Goal: Find specific page/section: Find specific page/section

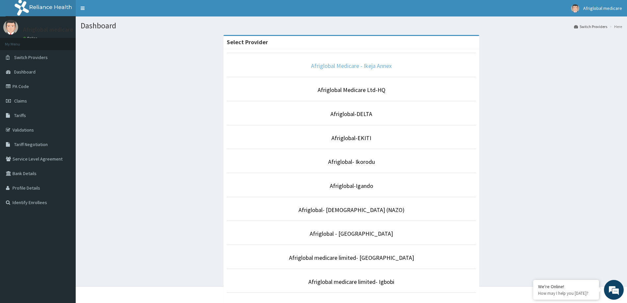
click at [344, 66] on link "Afriglobal Medicare - Ikeja Annex" at bounding box center [351, 66] width 81 height 8
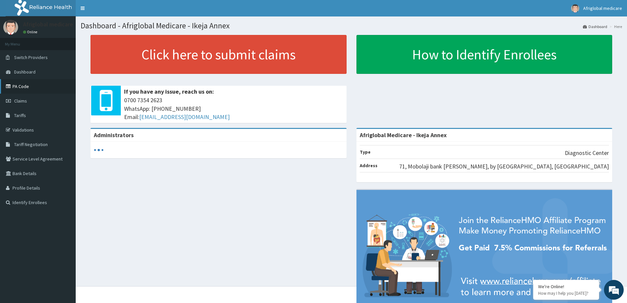
click at [18, 85] on link "PA Code" at bounding box center [38, 86] width 76 height 14
